Goal: Task Accomplishment & Management: Use online tool/utility

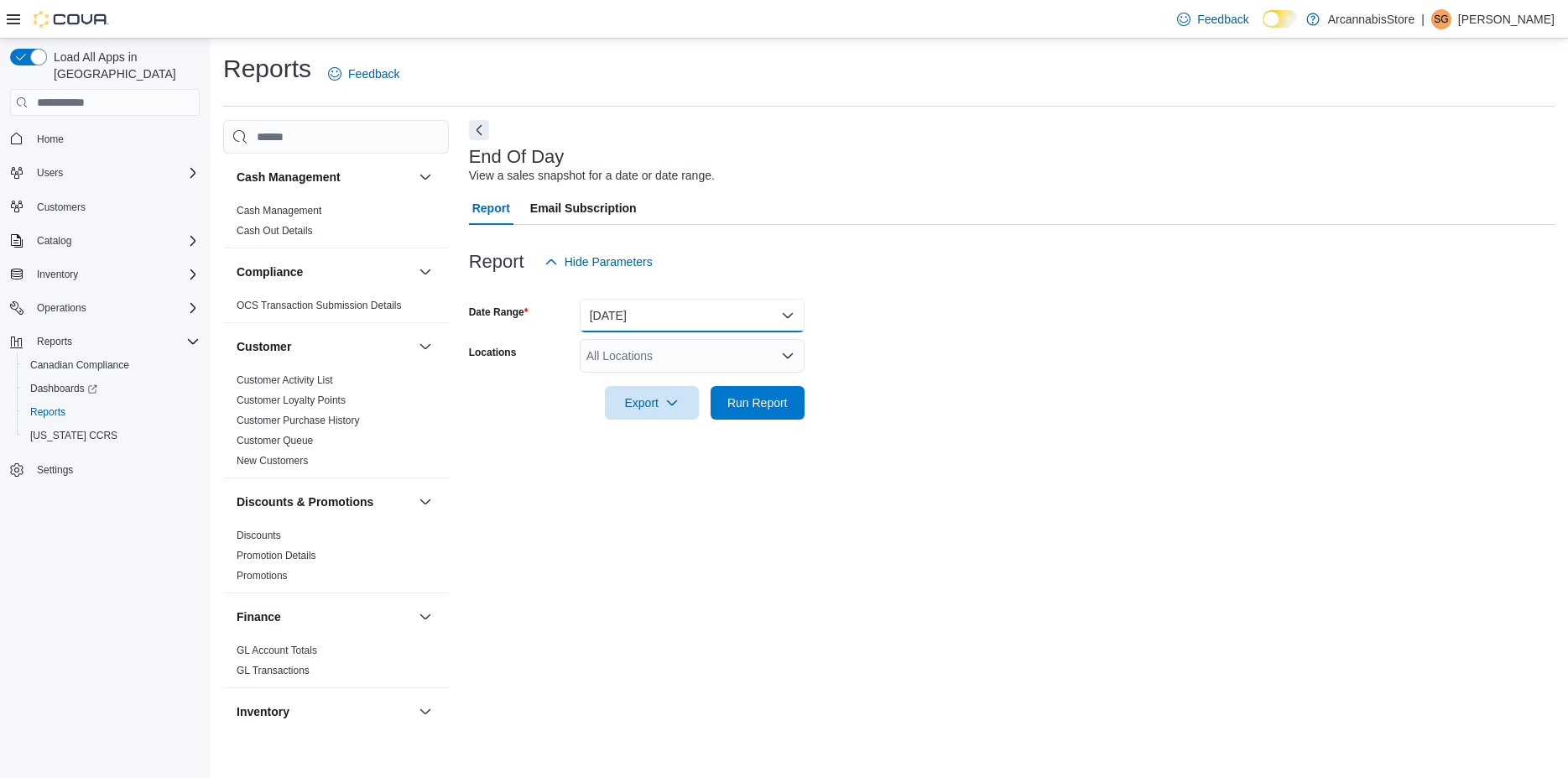
click at [721, 321] on button "[DATE]" at bounding box center [691, 315] width 225 height 34
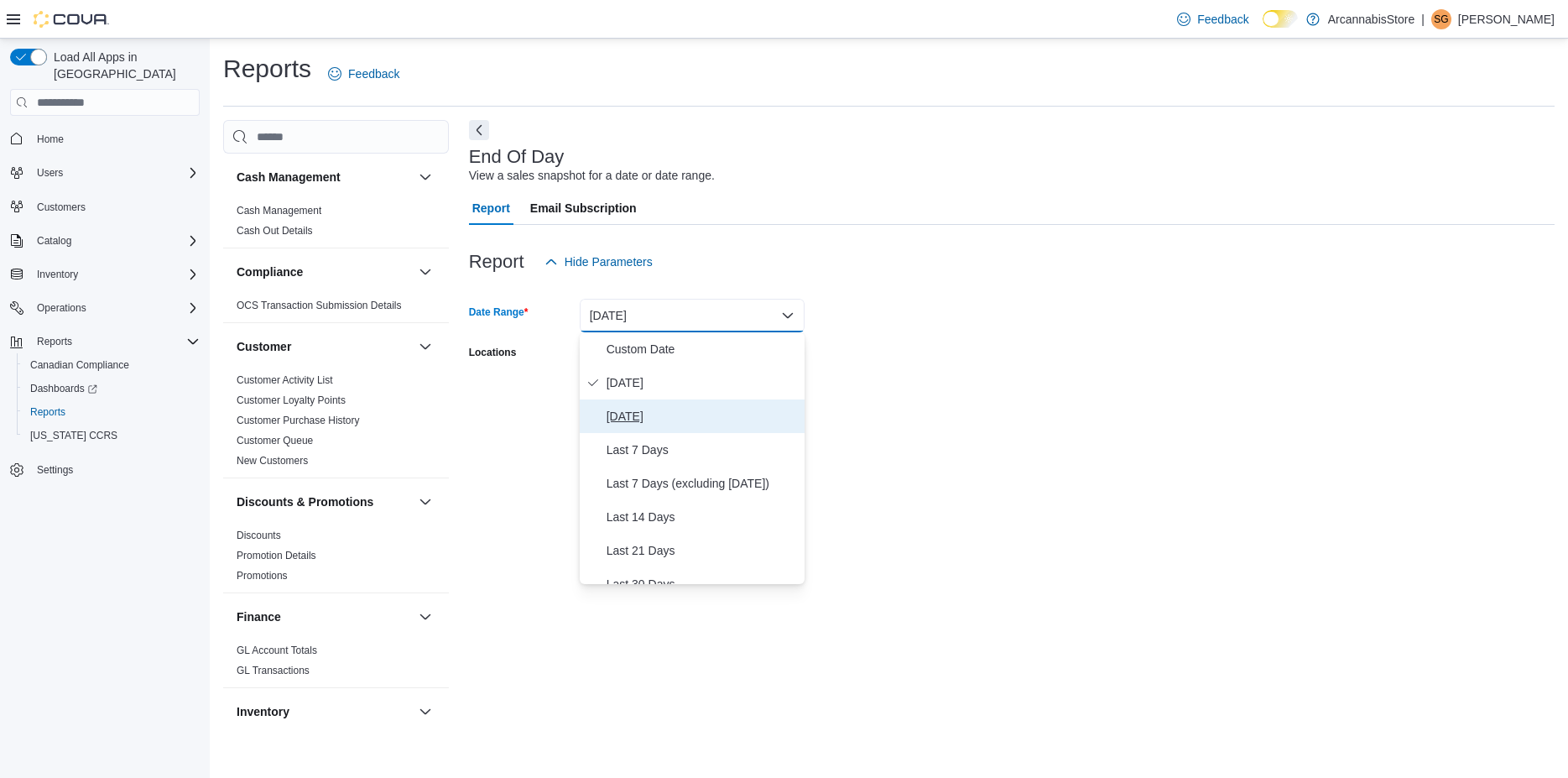
click at [697, 405] on button "[DATE]" at bounding box center [691, 416] width 225 height 34
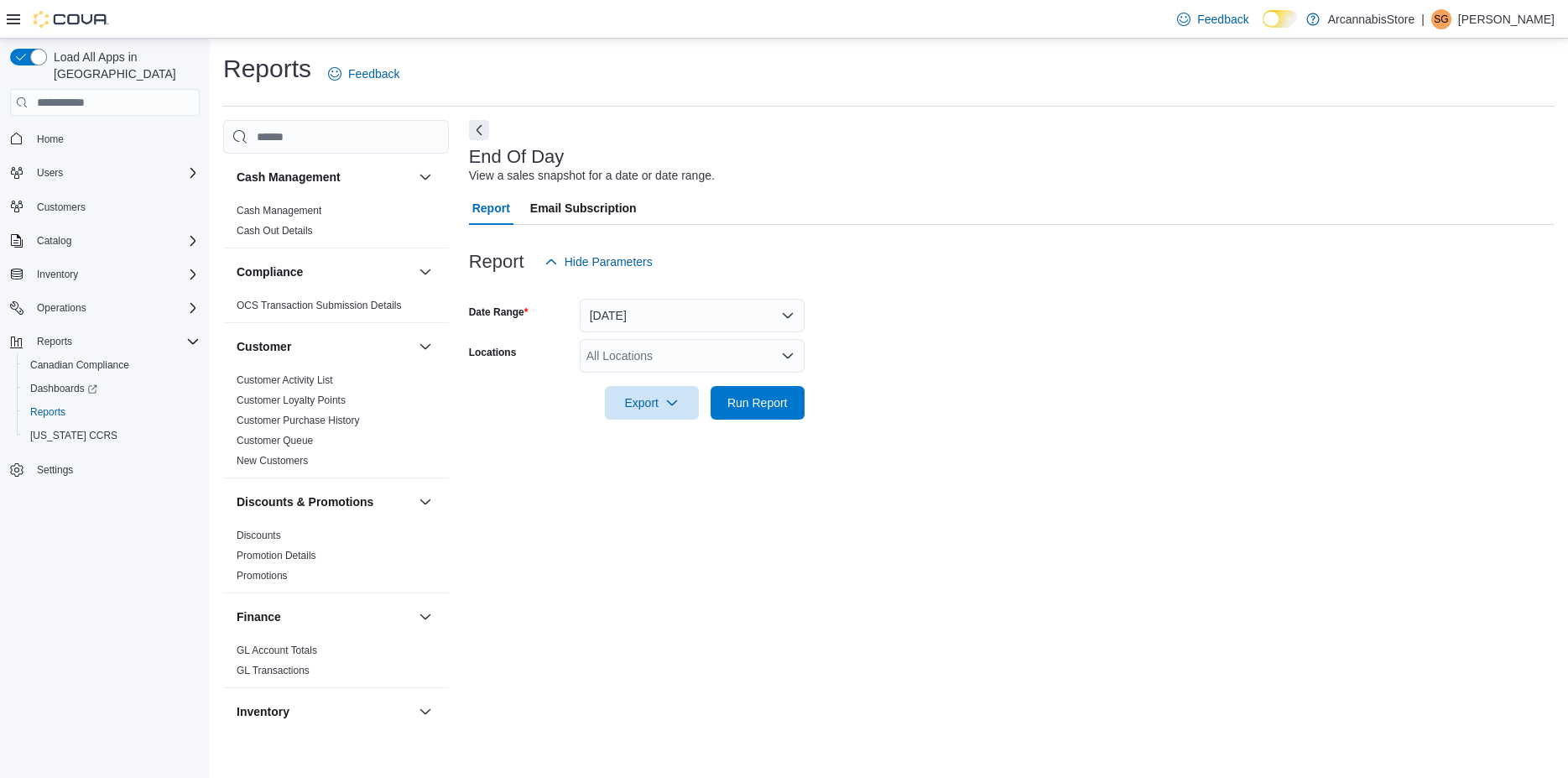
click at [930, 320] on form "Date Range [DATE] Locations All Locations Export Run Report" at bounding box center [1012, 349] width 1086 height 141
click at [781, 405] on span "Run Report" at bounding box center [758, 402] width 61 height 17
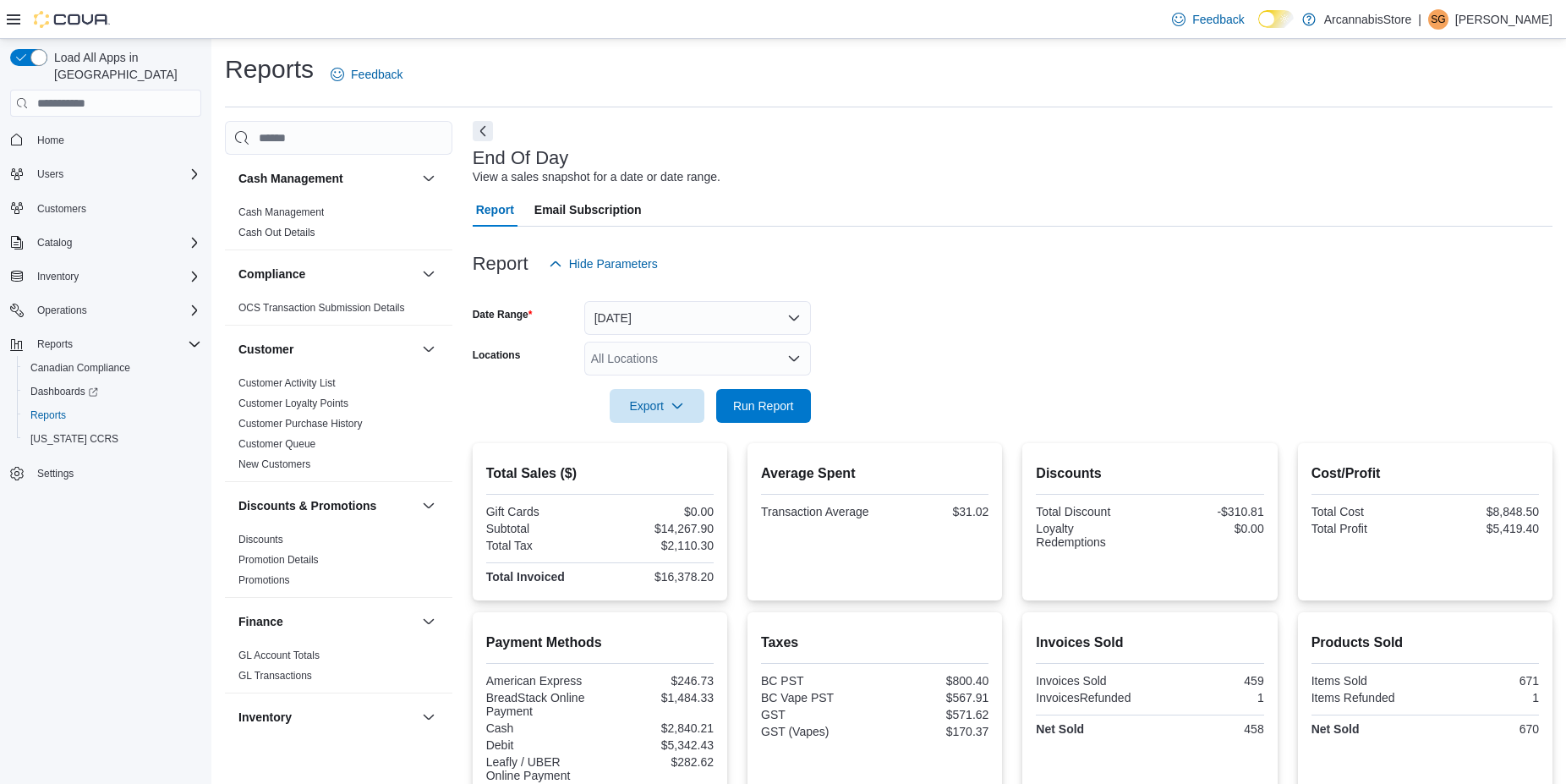
drag, startPoint x: 1110, startPoint y: 470, endPoint x: 1052, endPoint y: 159, distance: 316.4
click at [644, 315] on button "[DATE]" at bounding box center [697, 318] width 226 height 34
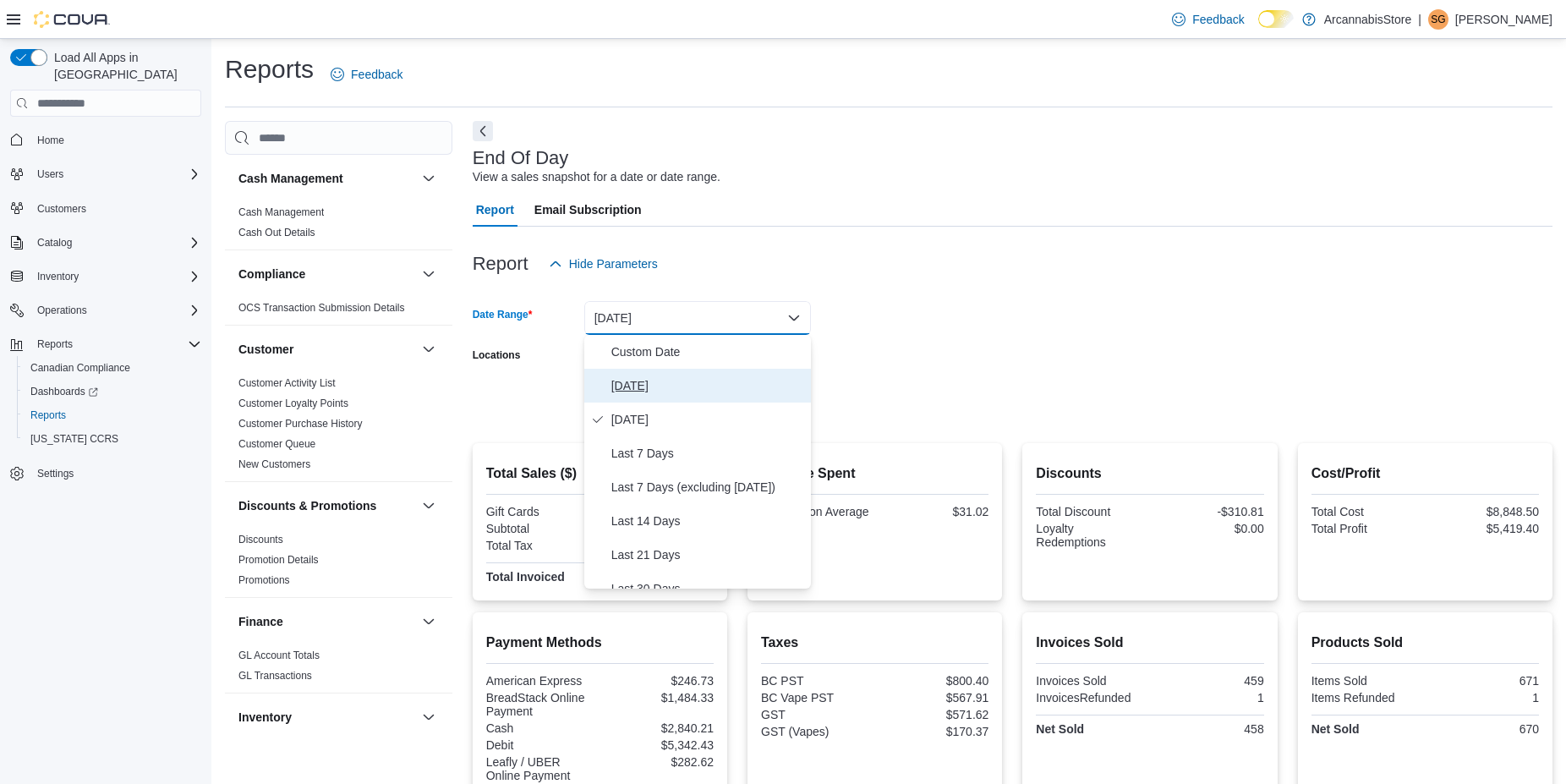
click at [671, 382] on span "[DATE]" at bounding box center [707, 386] width 192 height 20
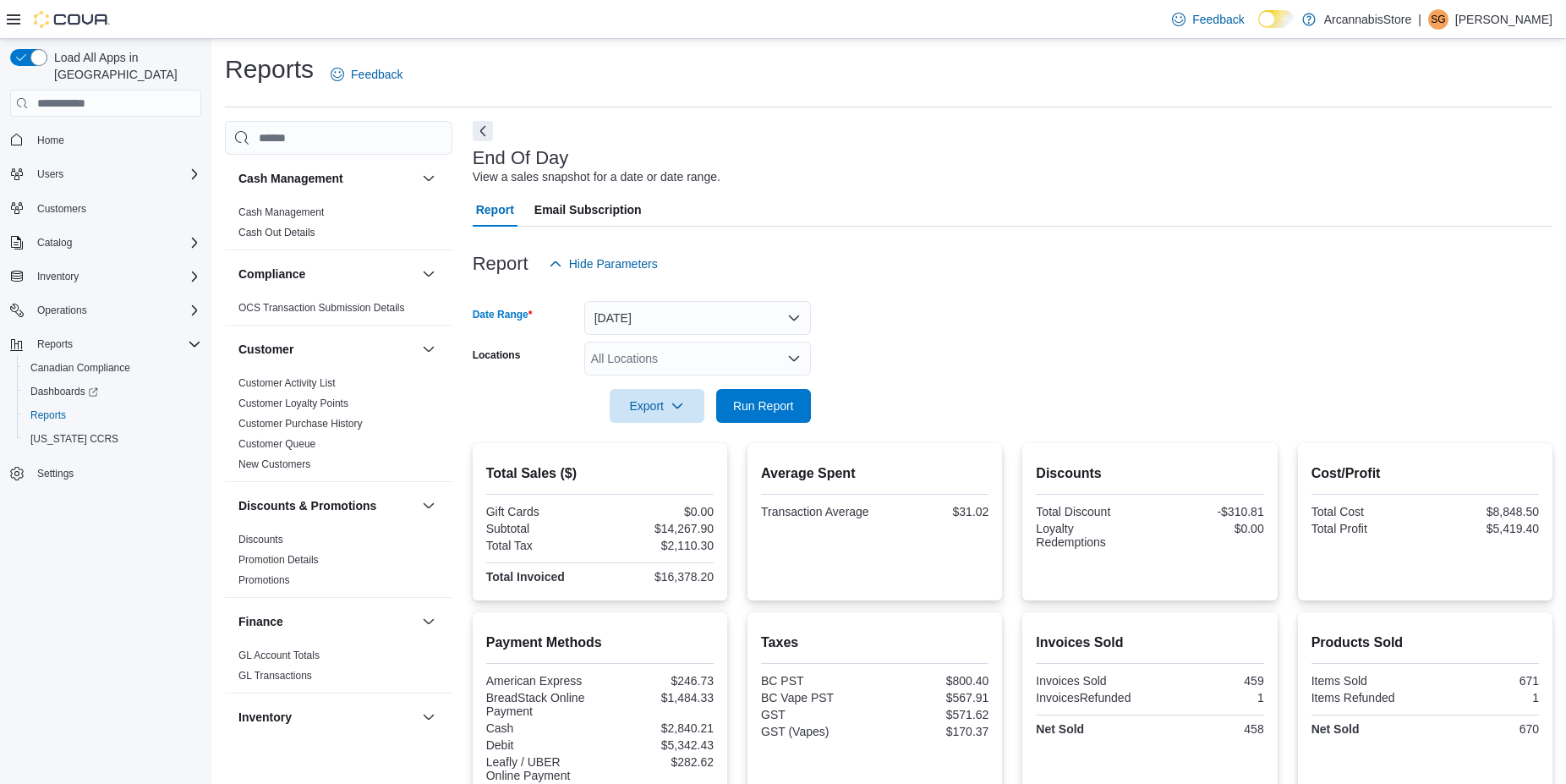
drag, startPoint x: 855, startPoint y: 309, endPoint x: 811, endPoint y: 345, distance: 56.9
click at [857, 309] on form "Date Range [DATE] Locations All Locations Export Run Report" at bounding box center [1013, 352] width 1080 height 142
click at [775, 407] on span "Run Report" at bounding box center [764, 405] width 61 height 17
